Goal: Transaction & Acquisition: Purchase product/service

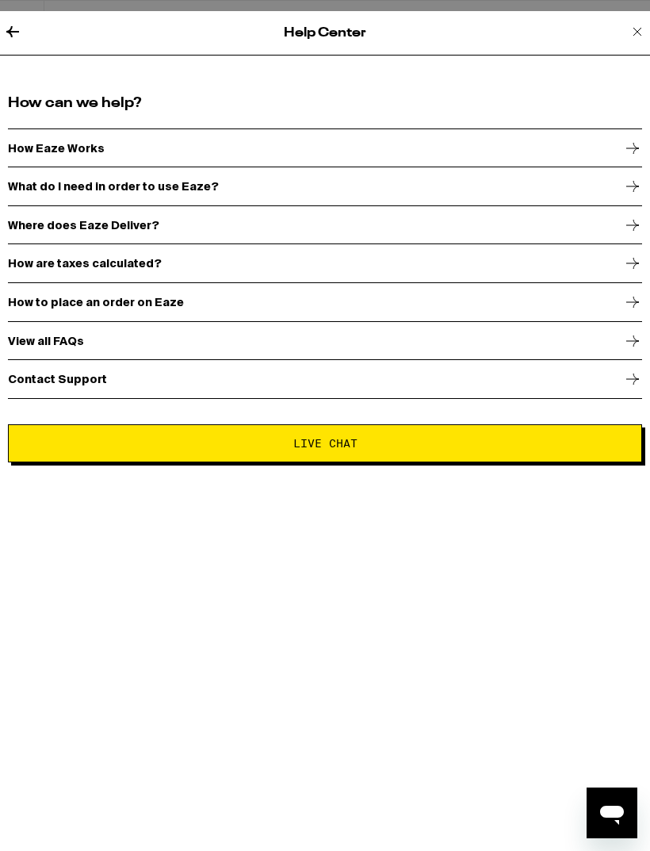
click at [3, 32] on icon at bounding box center [12, 31] width 19 height 19
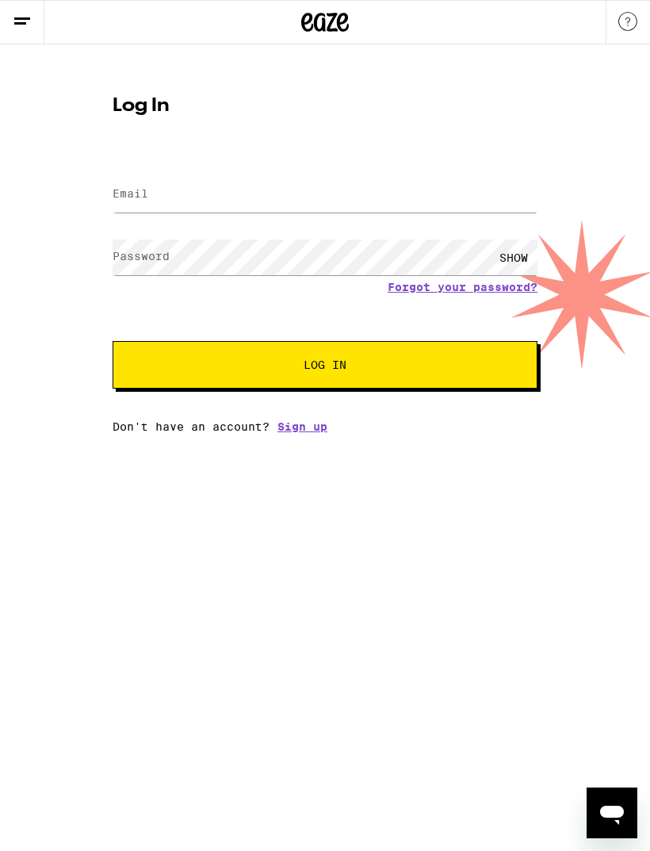
click at [136, 193] on label "Email" at bounding box center [131, 193] width 36 height 13
type input "[EMAIL_ADDRESS][DOMAIN_NAME]"
click at [524, 258] on div "SHOW" at bounding box center [514, 257] width 48 height 36
click at [229, 367] on span "Log In" at bounding box center [325, 364] width 297 height 11
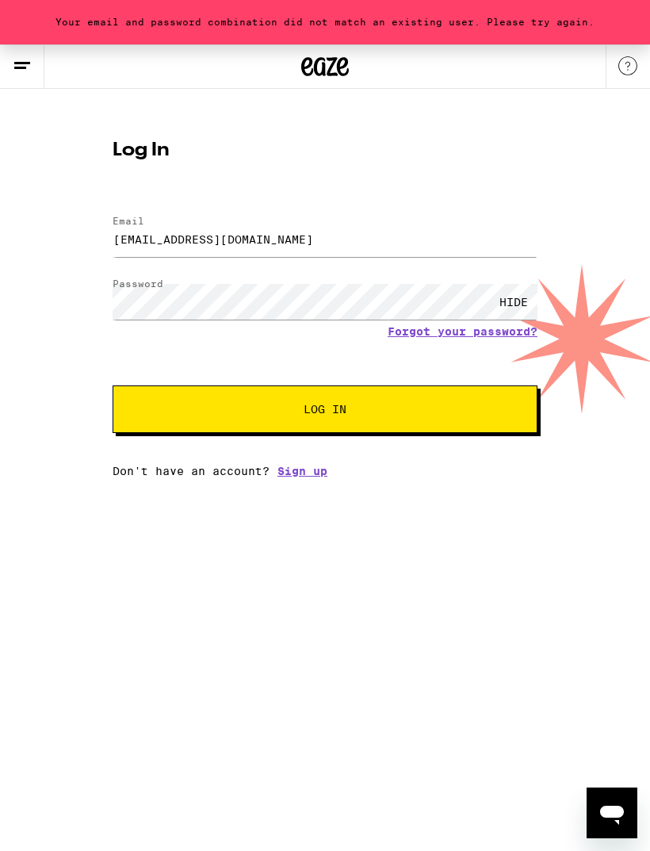
click at [182, 411] on span "Log In" at bounding box center [325, 409] width 297 height 11
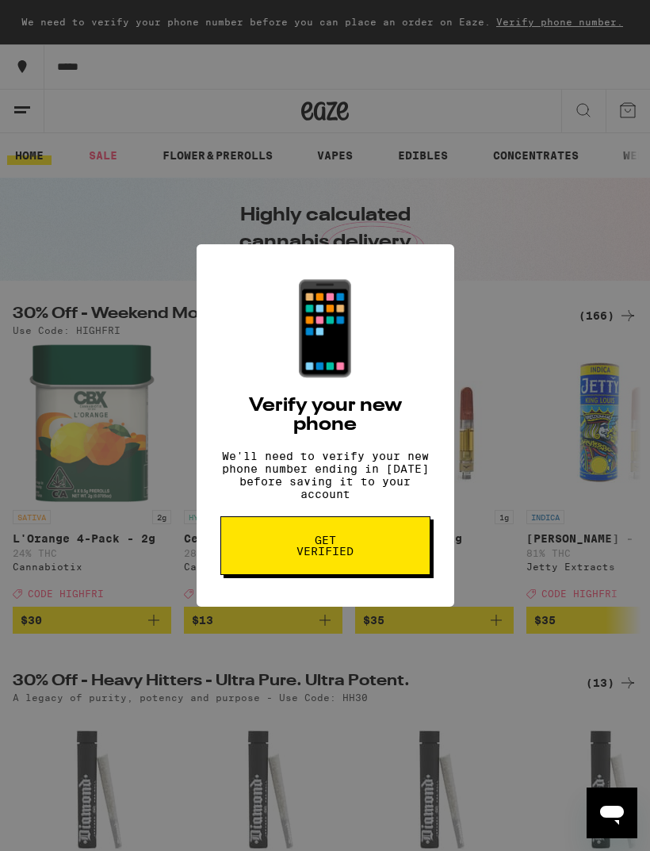
click at [312, 550] on span "Get verified" at bounding box center [326, 545] width 82 height 22
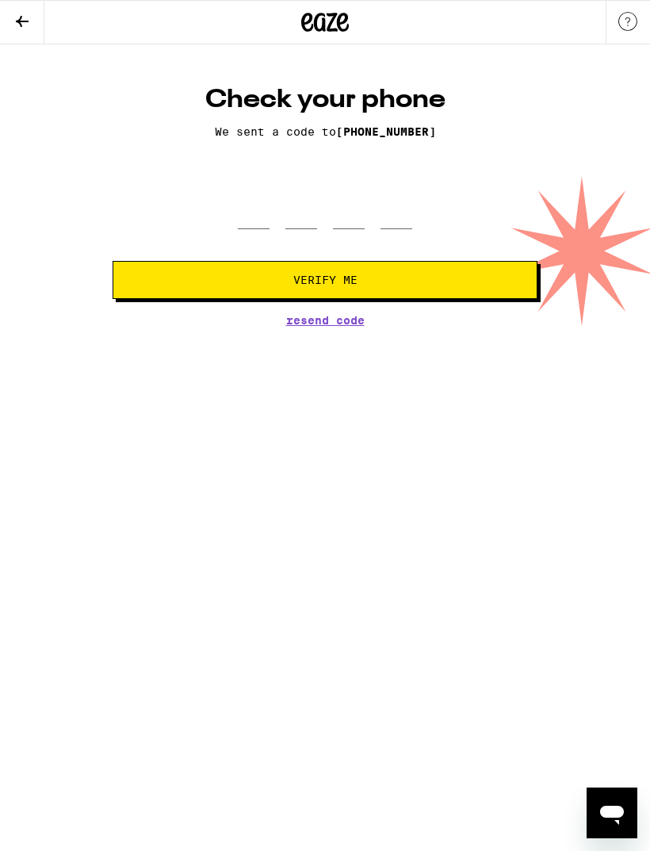
click at [22, 13] on icon at bounding box center [22, 21] width 19 height 19
